Goal: Find specific page/section: Find specific page/section

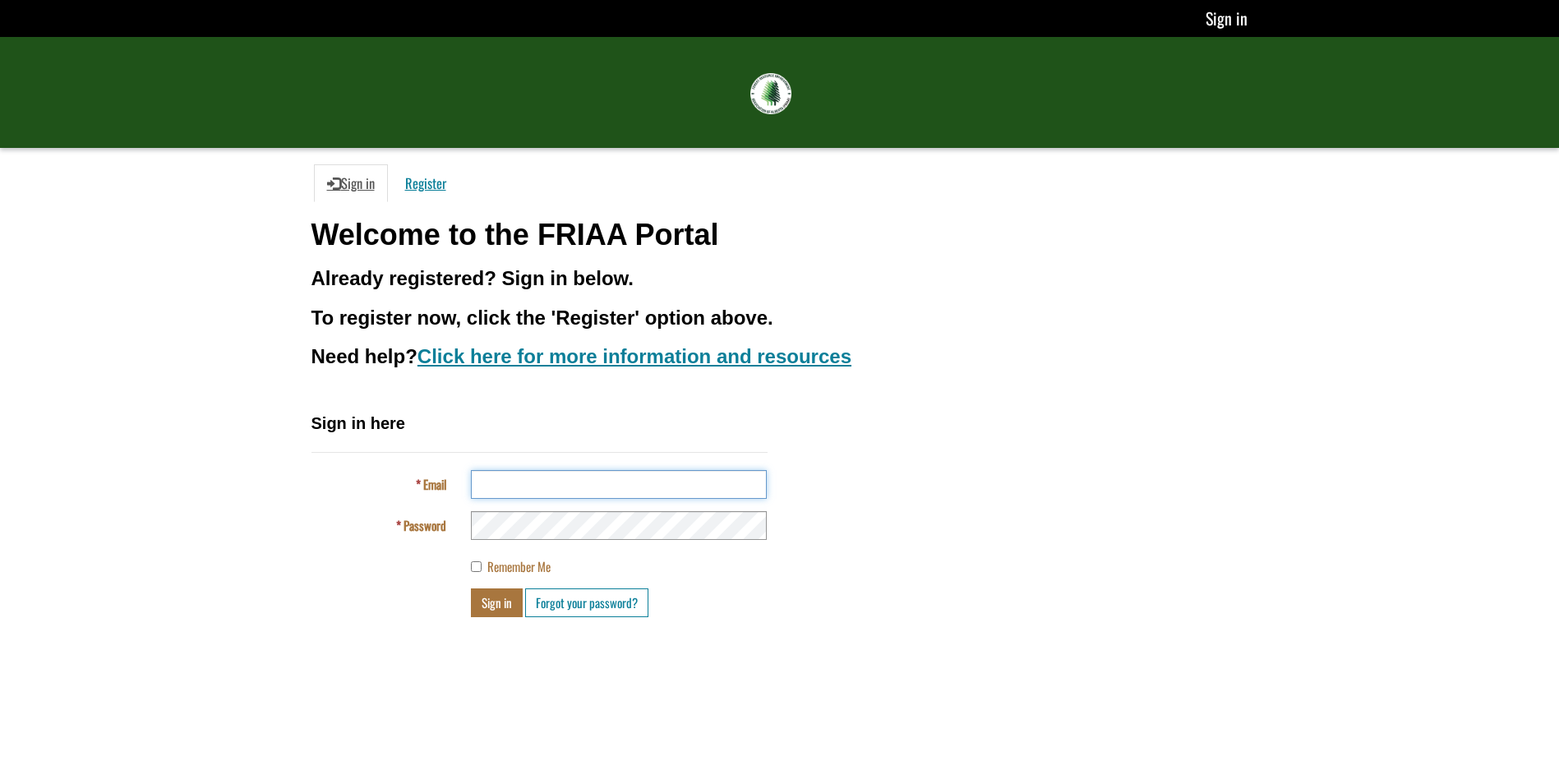
click at [610, 491] on input "Email" at bounding box center [619, 484] width 296 height 29
type input "**********"
click at [471, 588] on button "Sign in" at bounding box center [497, 603] width 51 height 29
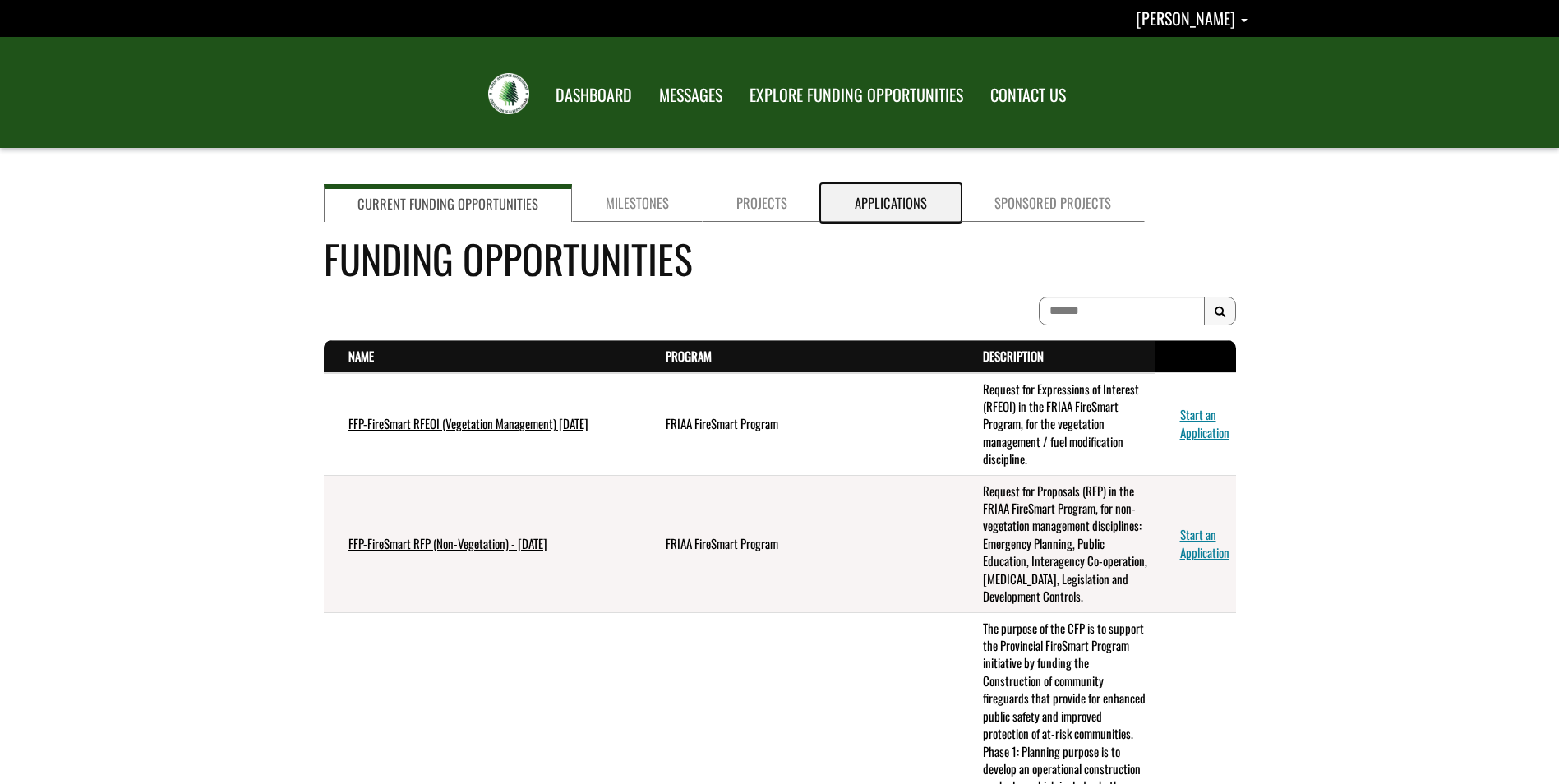
click at [917, 206] on link "Applications" at bounding box center [890, 203] width 140 height 38
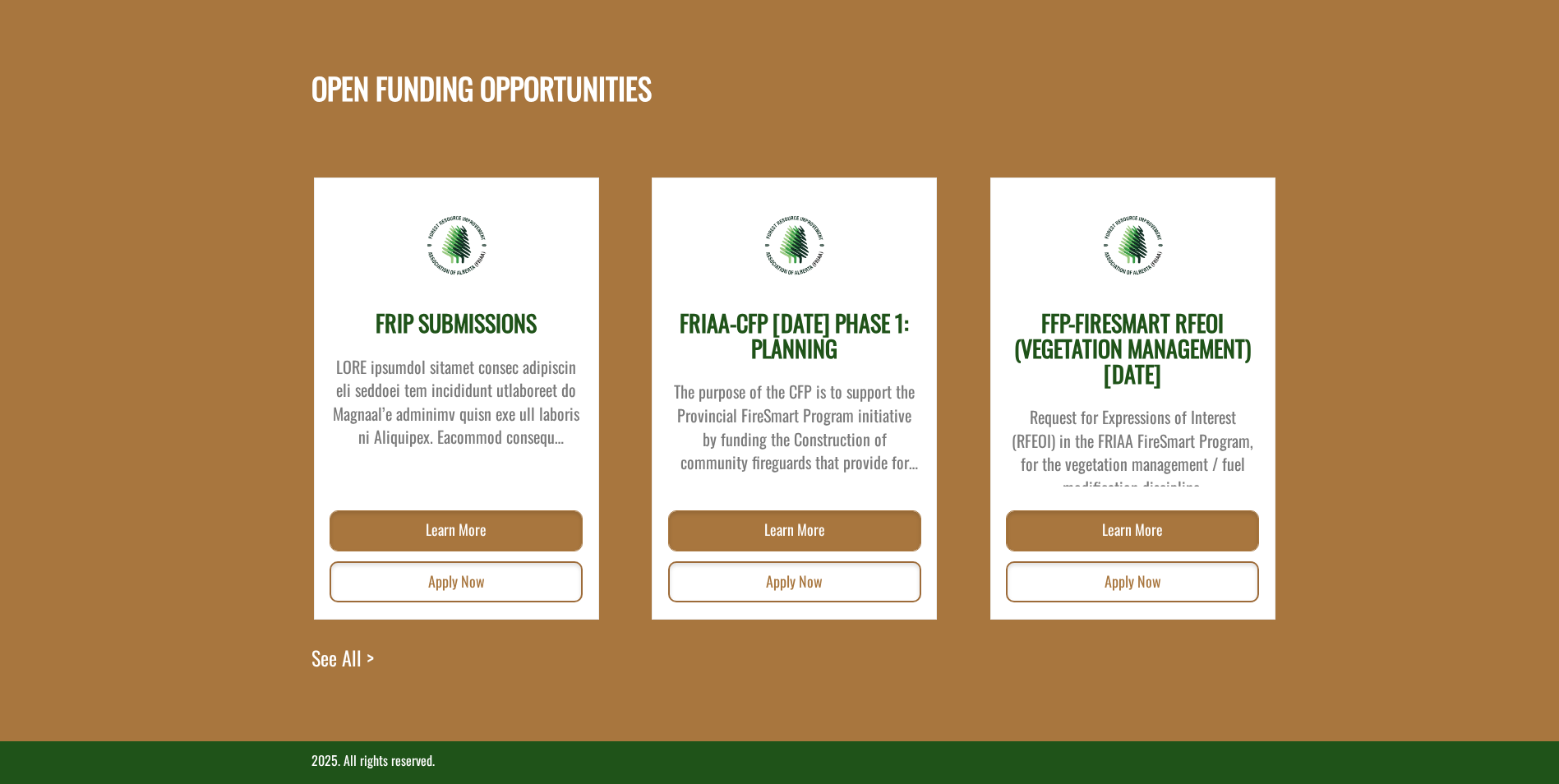
scroll to position [426, 0]
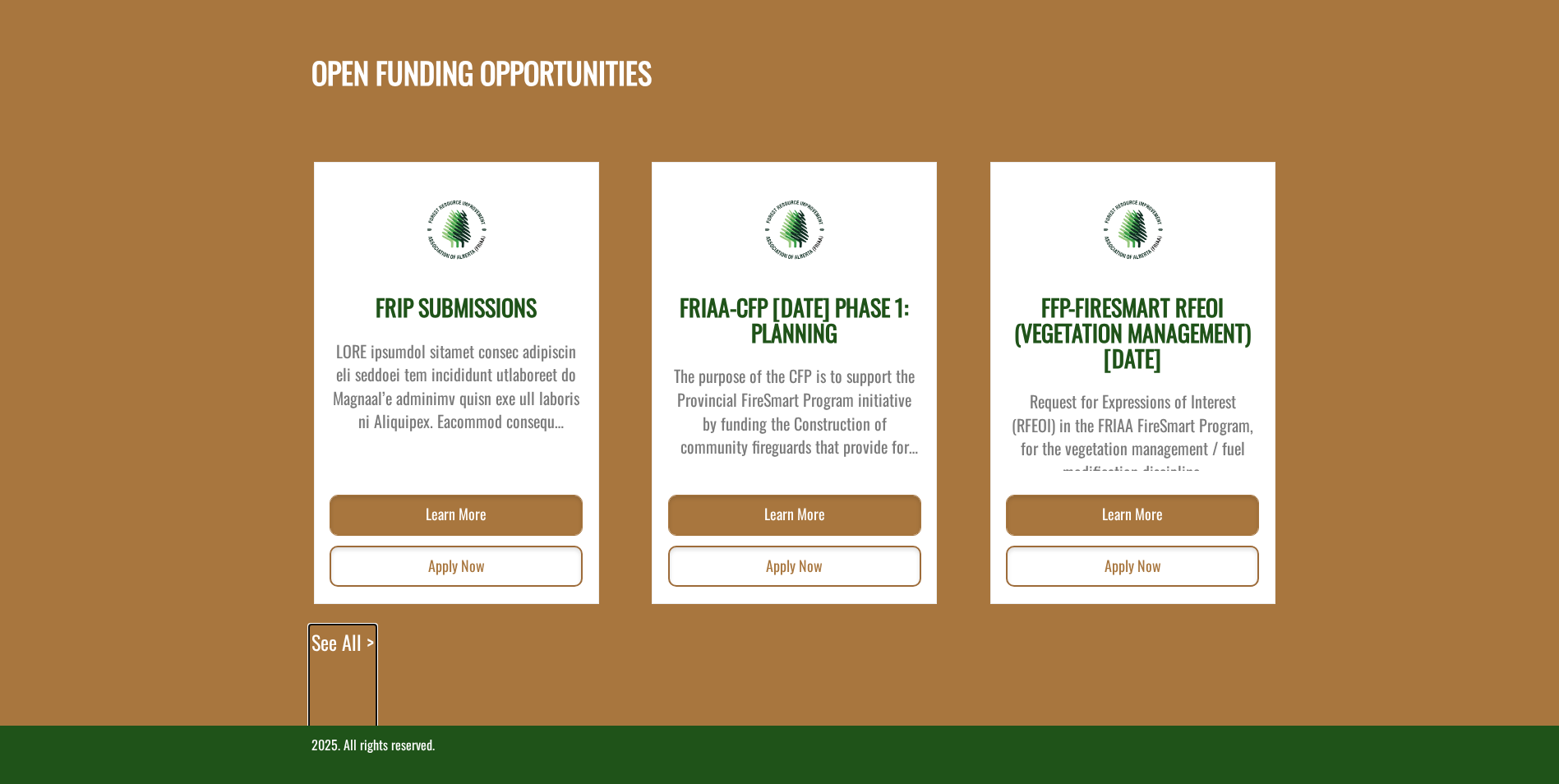
click at [335, 636] on link "See All >" at bounding box center [342, 676] width 62 height 98
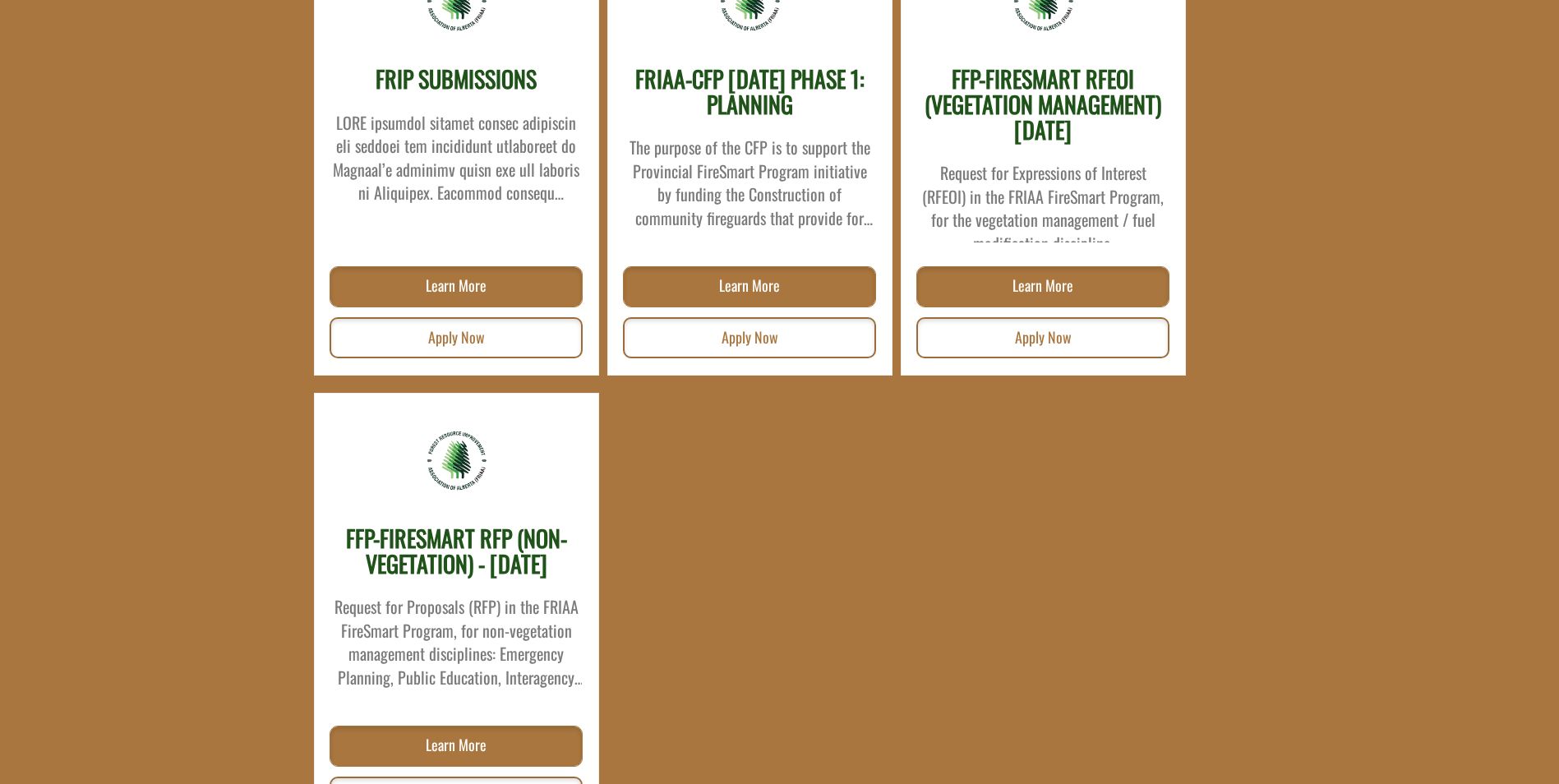
scroll to position [493, 0]
